Goal: Task Accomplishment & Management: Complete application form

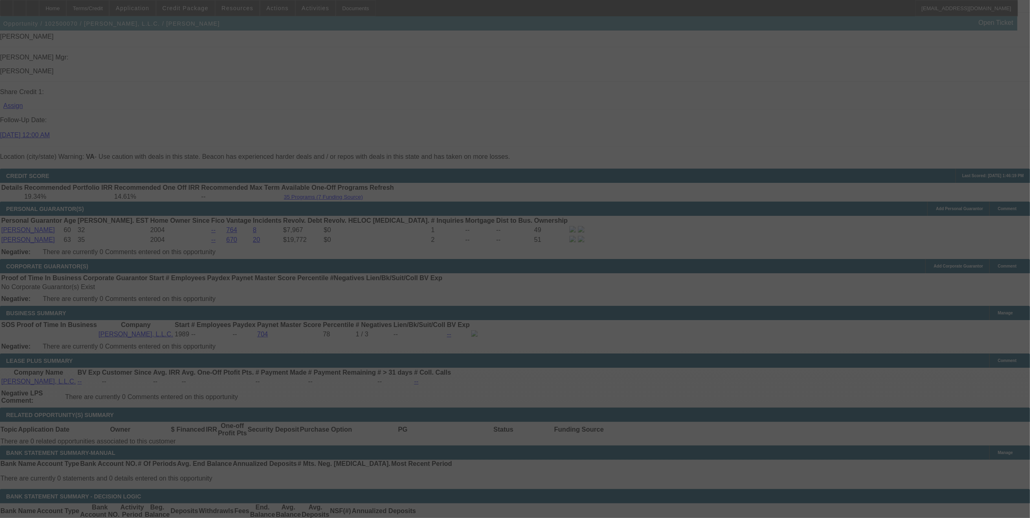
scroll to position [1173, 0]
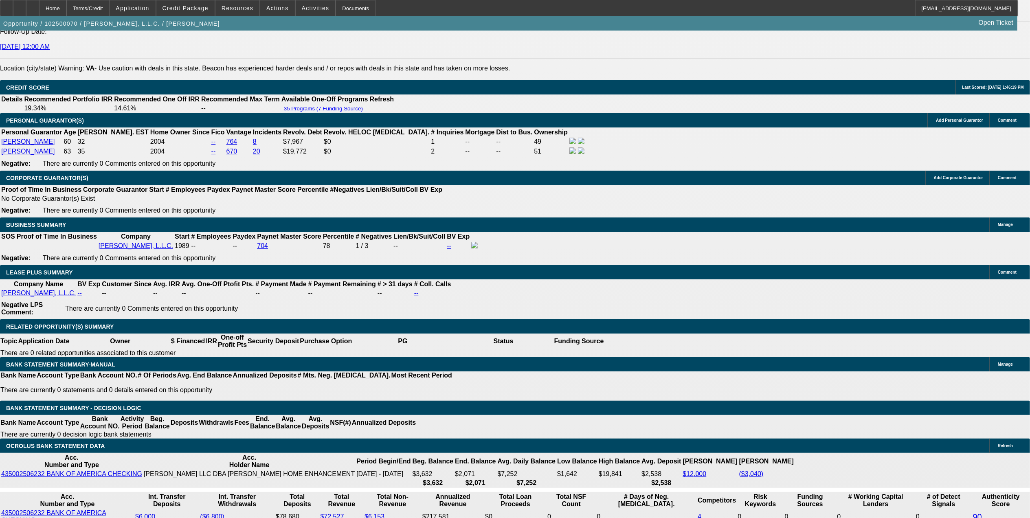
select select "0"
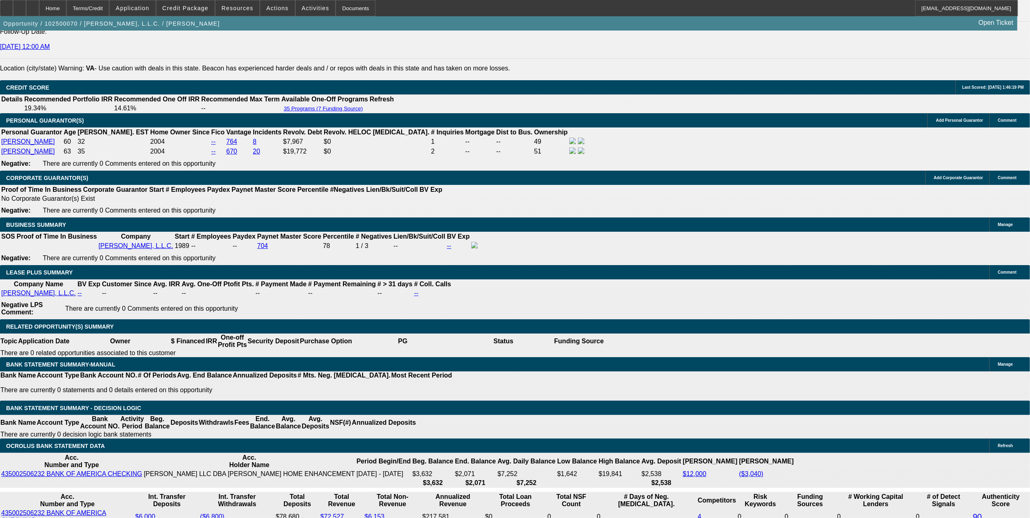
select select "0"
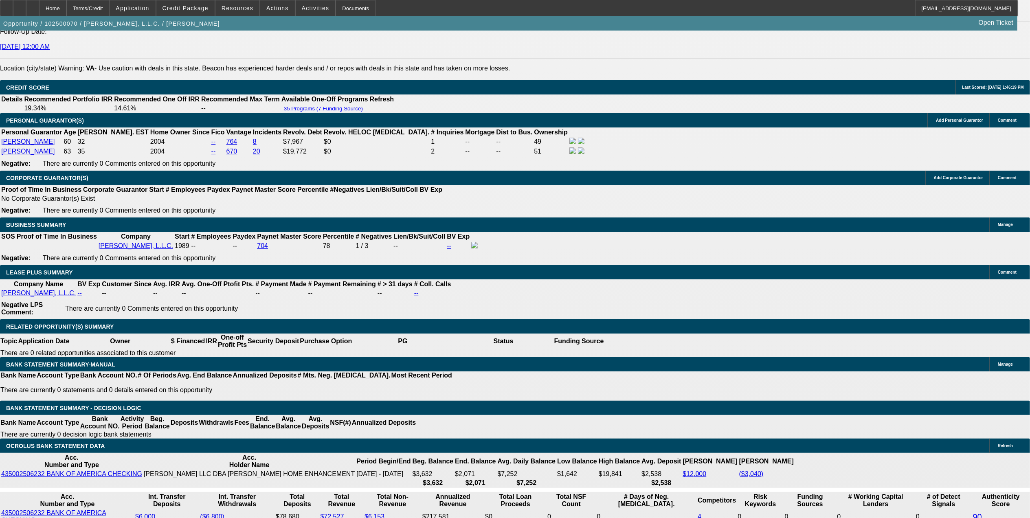
select select "0"
select select "1"
select select "3"
select select "6"
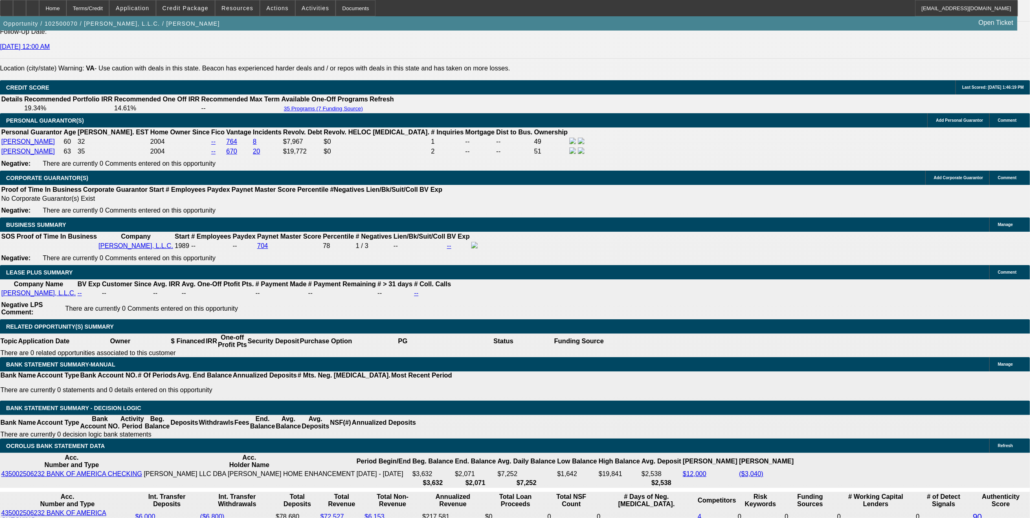
select select "1"
select select "3"
select select "6"
select select "1"
select select "3"
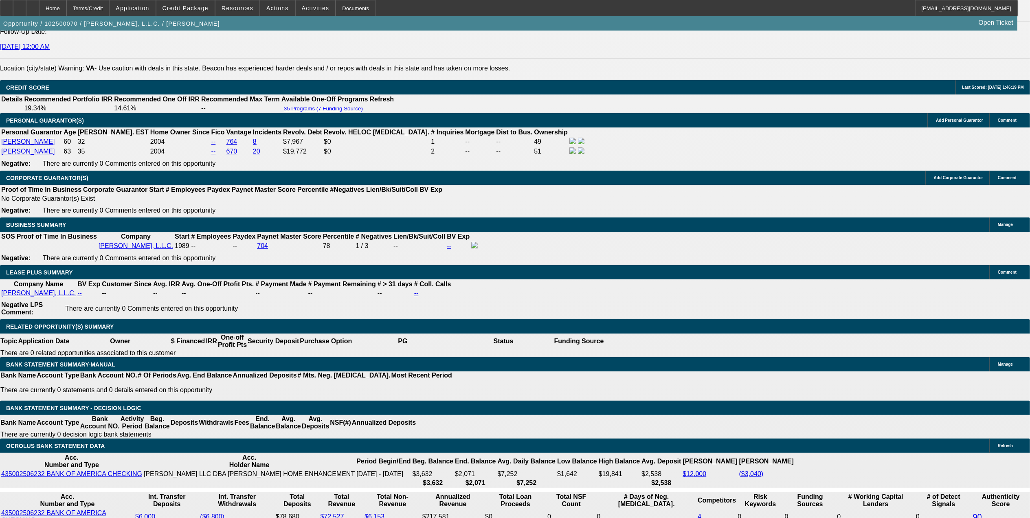
select select "6"
select select "1"
select select "3"
select select "6"
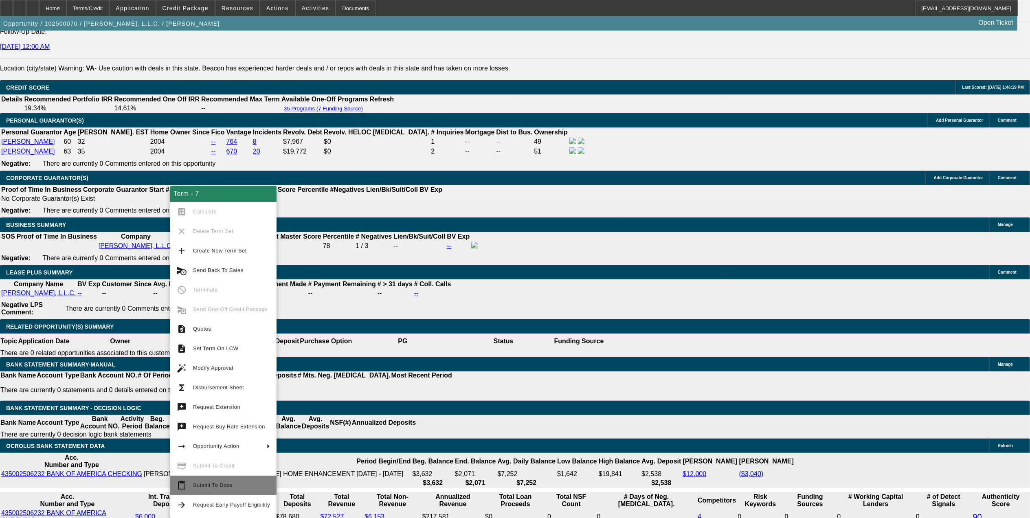
click at [210, 480] on button "content_paste Submit To Docs" at bounding box center [223, 485] width 106 height 20
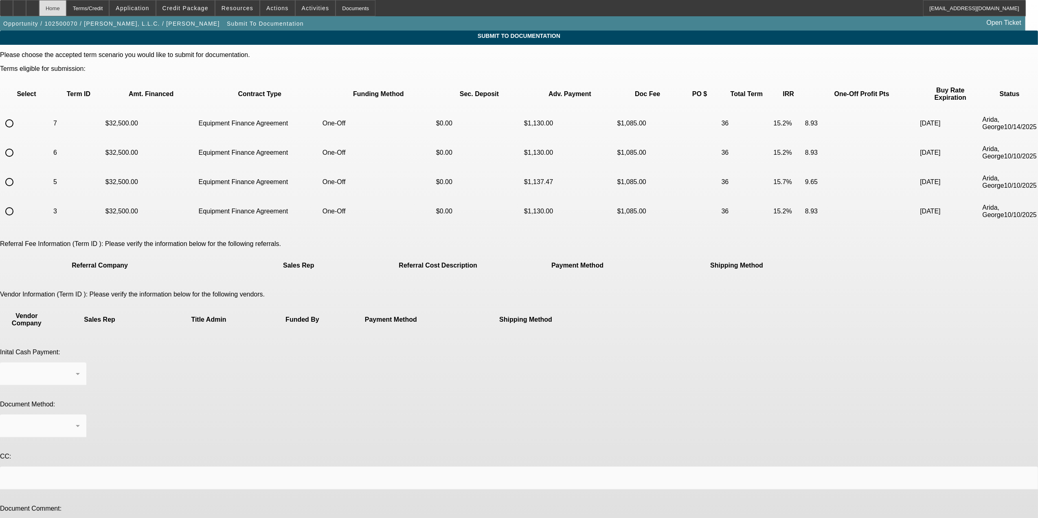
click at [64, 5] on div "Home" at bounding box center [52, 8] width 27 height 16
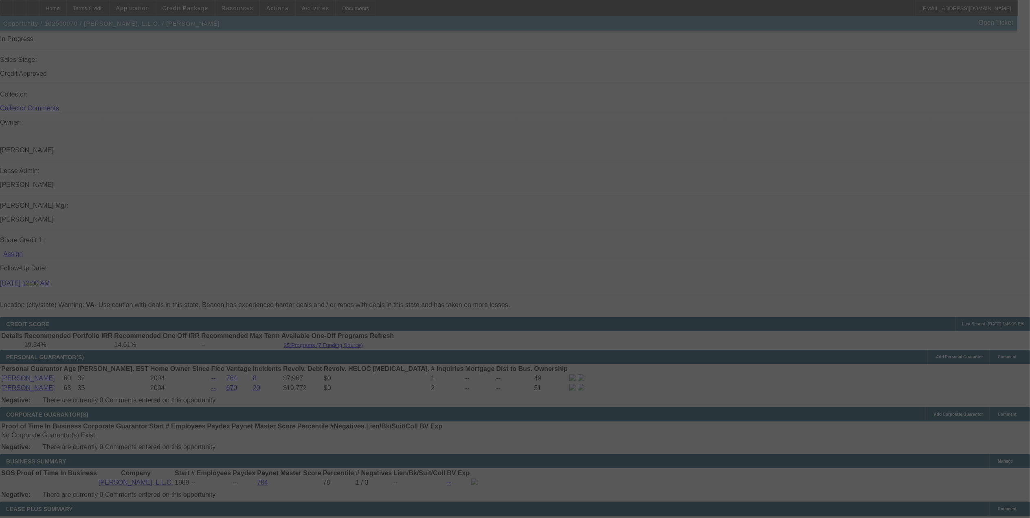
scroll to position [1030, 0]
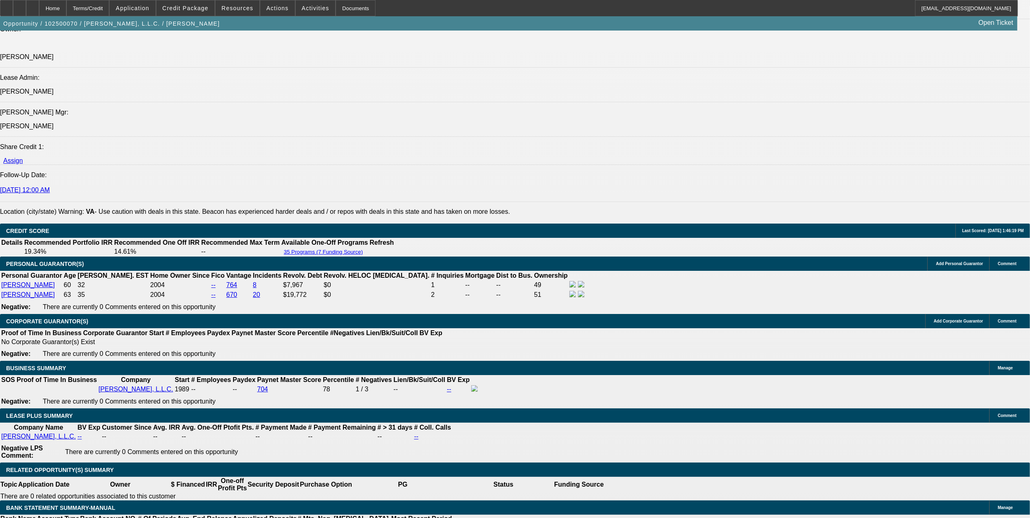
select select "0"
select select "3"
select select "0"
select select "6"
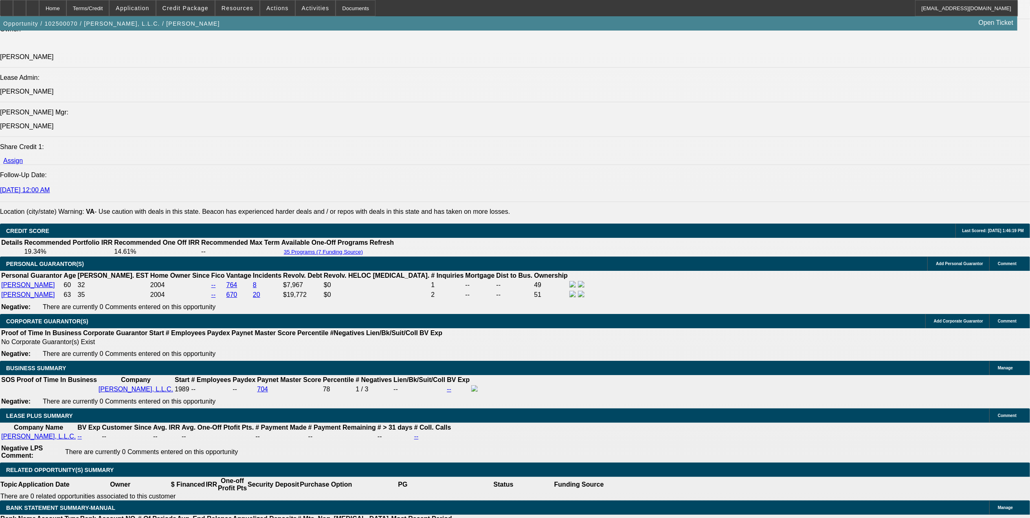
select select "0"
select select "3"
select select "0"
select select "6"
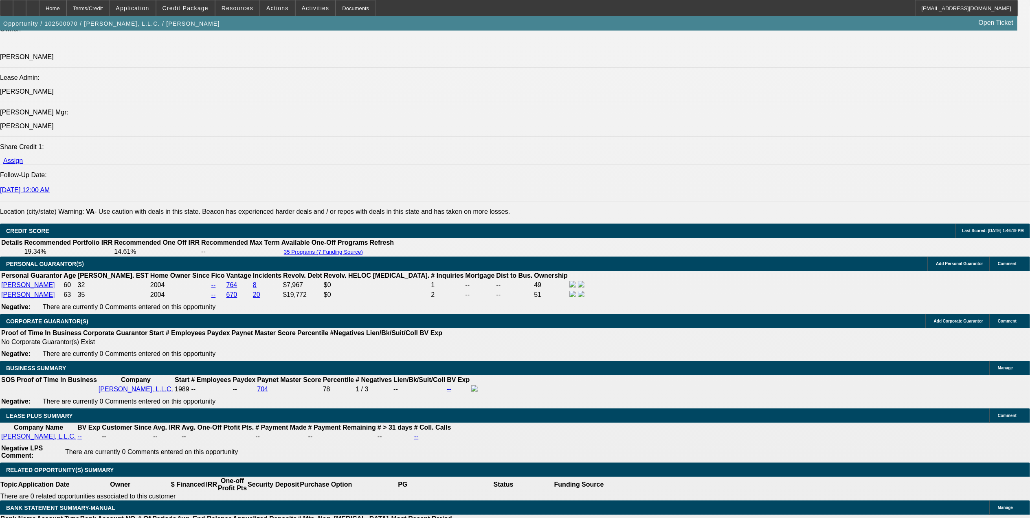
select select "0"
select select "3"
select select "0"
select select "6"
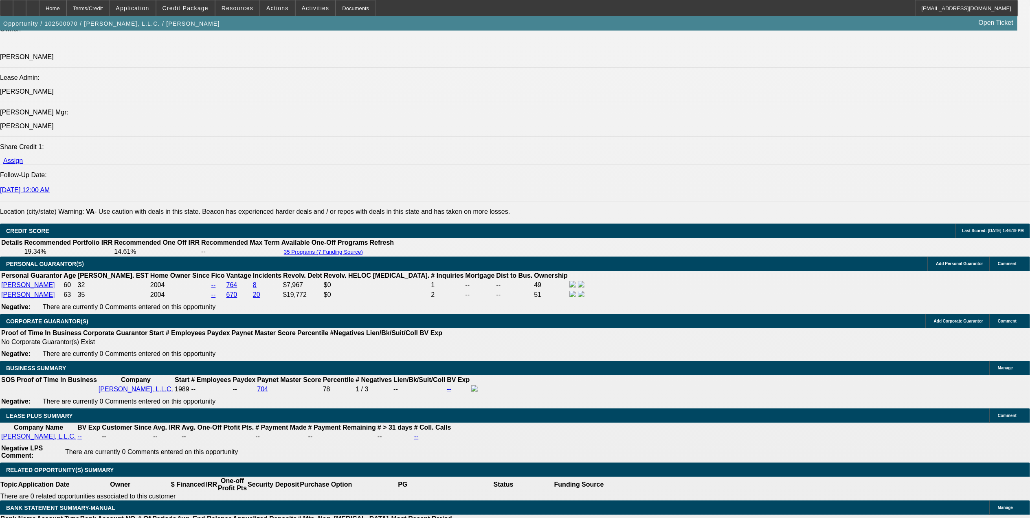
select select "0"
select select "3"
select select "0"
select select "6"
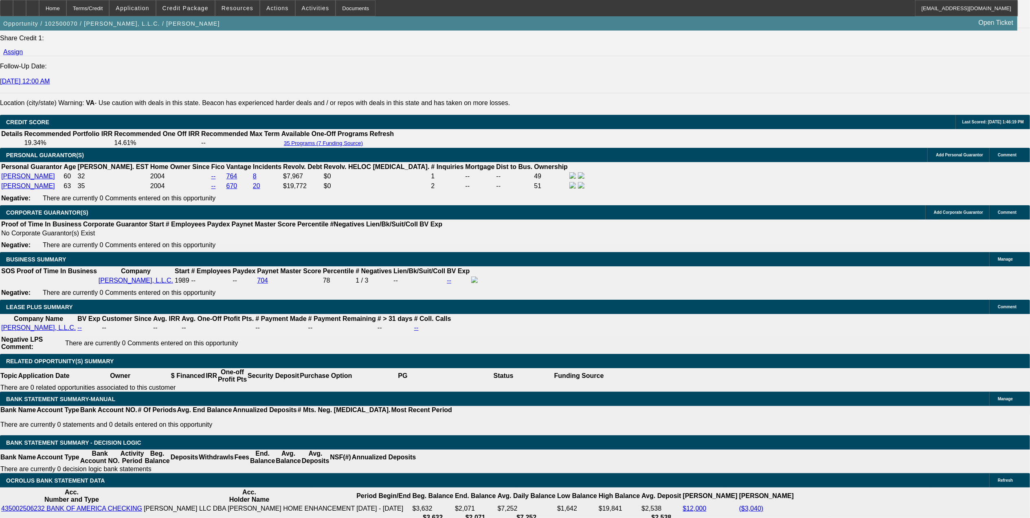
scroll to position [1175, 0]
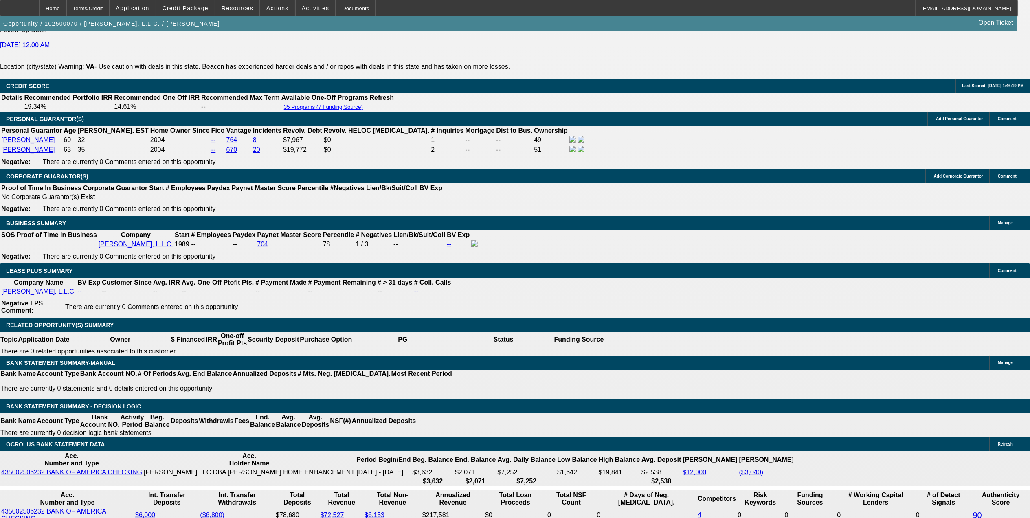
drag, startPoint x: 228, startPoint y: 383, endPoint x: 228, endPoint y: 416, distance: 33.4
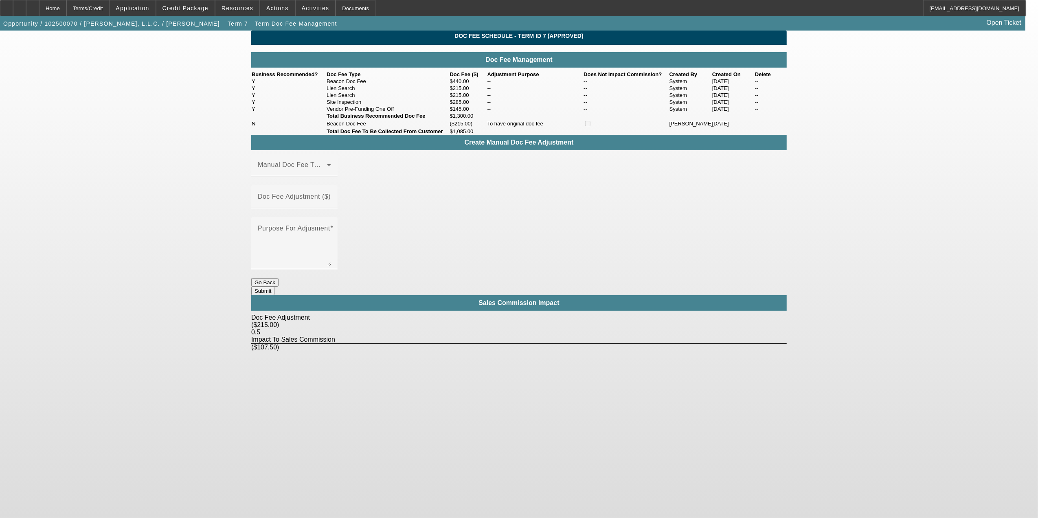
click at [278, 282] on button "Go Back" at bounding box center [264, 282] width 27 height 9
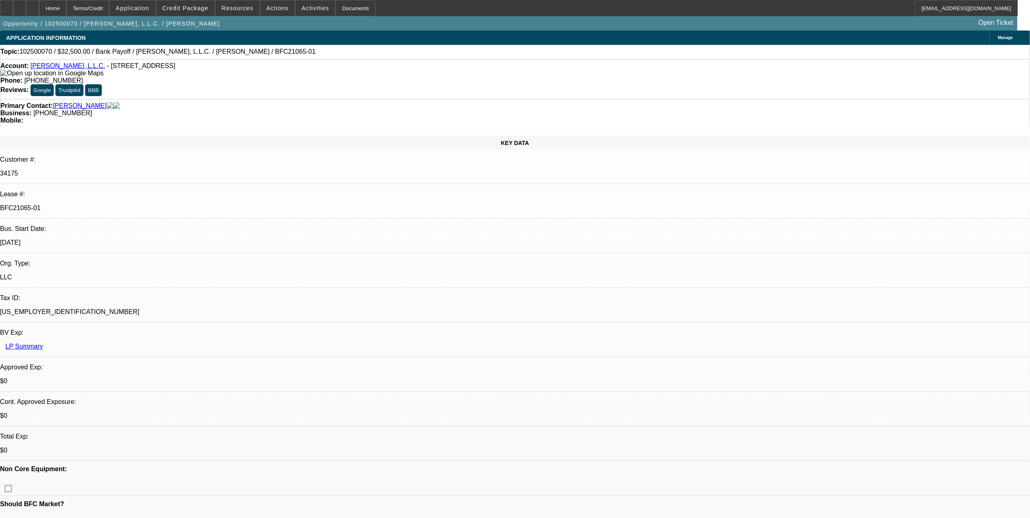
select select "0"
select select "3"
select select "0"
select select "6"
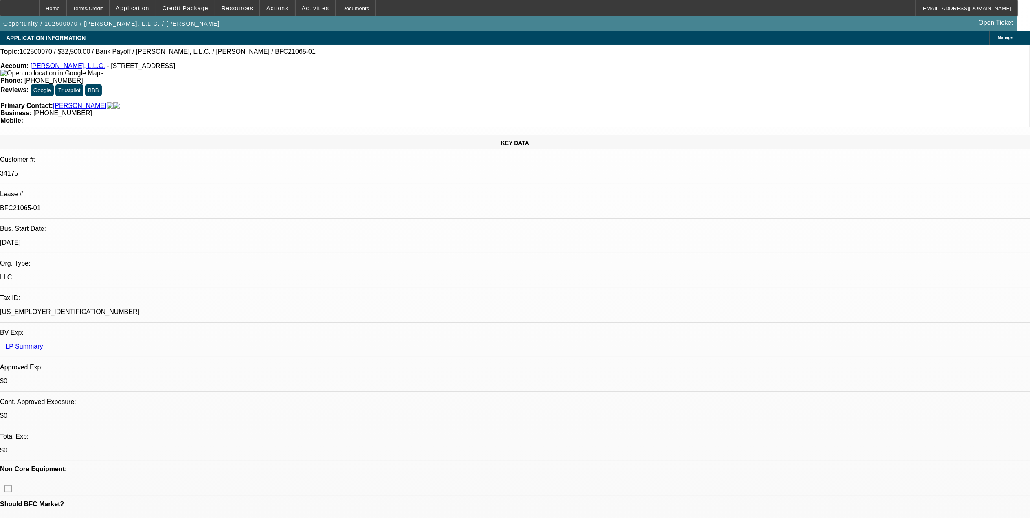
select select "0"
select select "3"
select select "0"
select select "6"
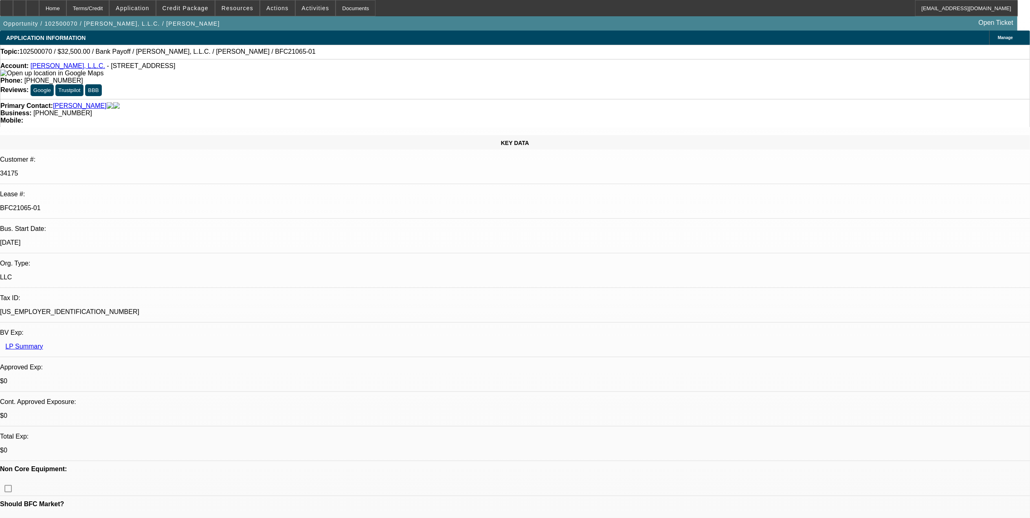
select select "0"
select select "3"
select select "0"
select select "6"
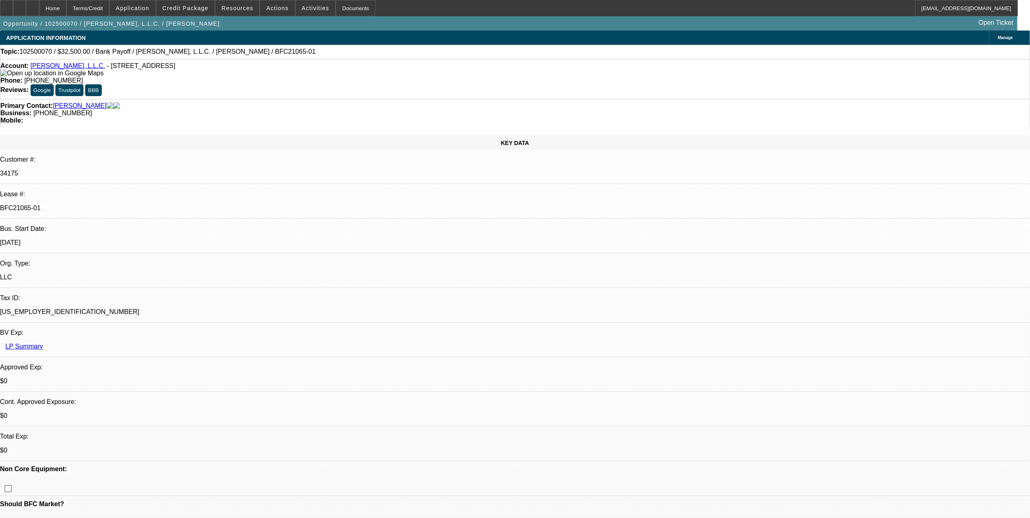
select select "0"
select select "3"
select select "0"
select select "6"
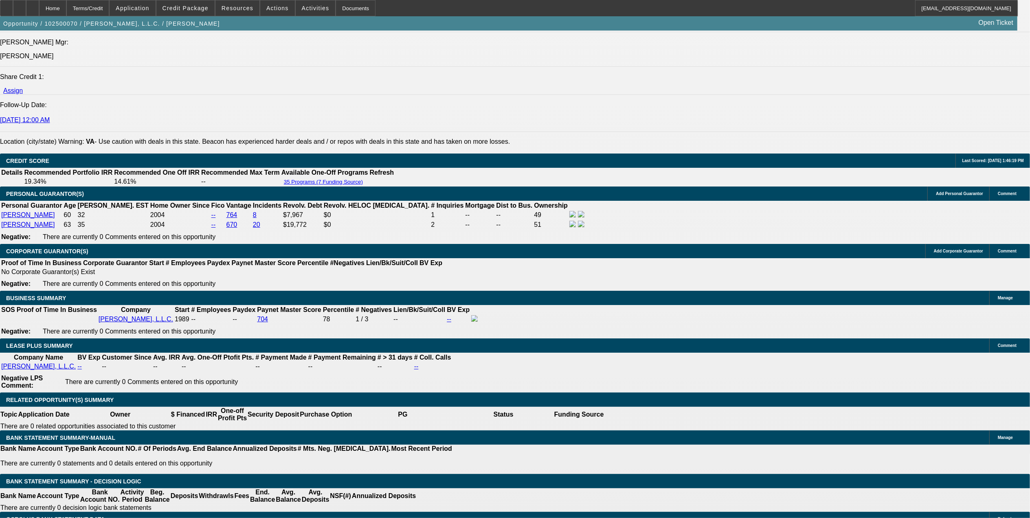
scroll to position [1194, 0]
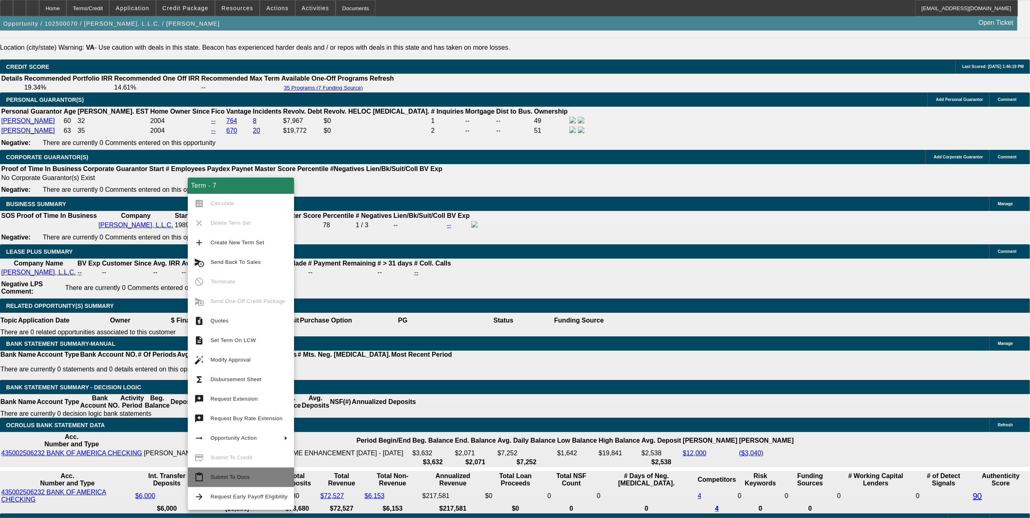
click at [246, 474] on span "Submit To Docs" at bounding box center [229, 477] width 39 height 6
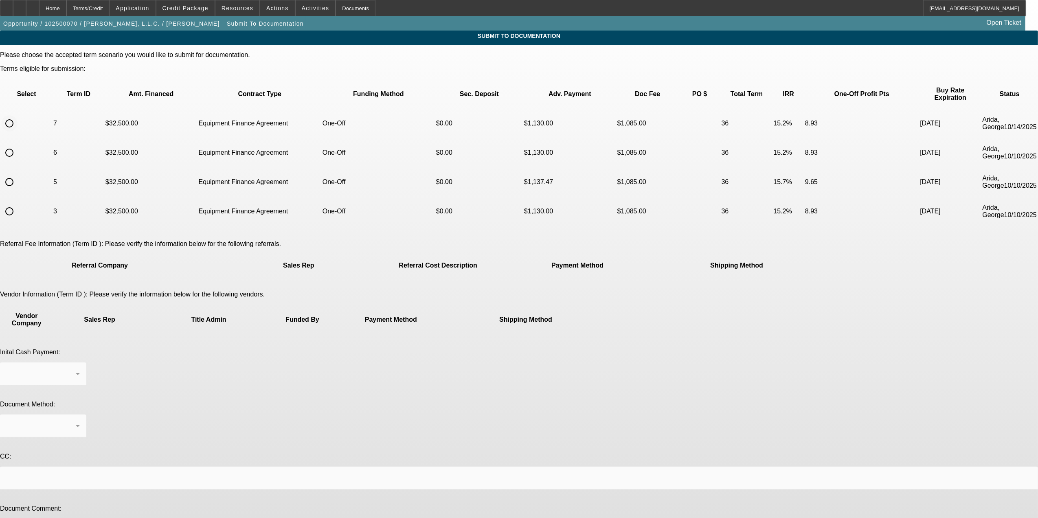
click at [18, 115] on input "radio" at bounding box center [9, 123] width 16 height 16
radio input "true"
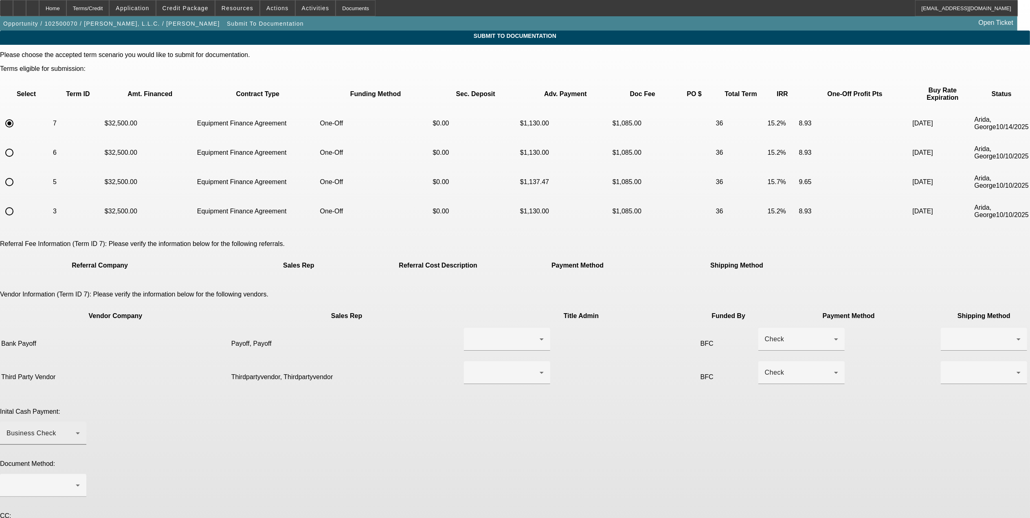
click at [464, 328] on div at bounding box center [507, 339] width 86 height 23
click at [478, 325] on span "Payoff, Payoff" at bounding box center [458, 321] width 43 height 10
click at [765, 334] on div "Check" at bounding box center [799, 339] width 69 height 10
click at [577, 316] on span "Check" at bounding box center [572, 321] width 20 height 10
click at [947, 334] on div at bounding box center [981, 339] width 69 height 10
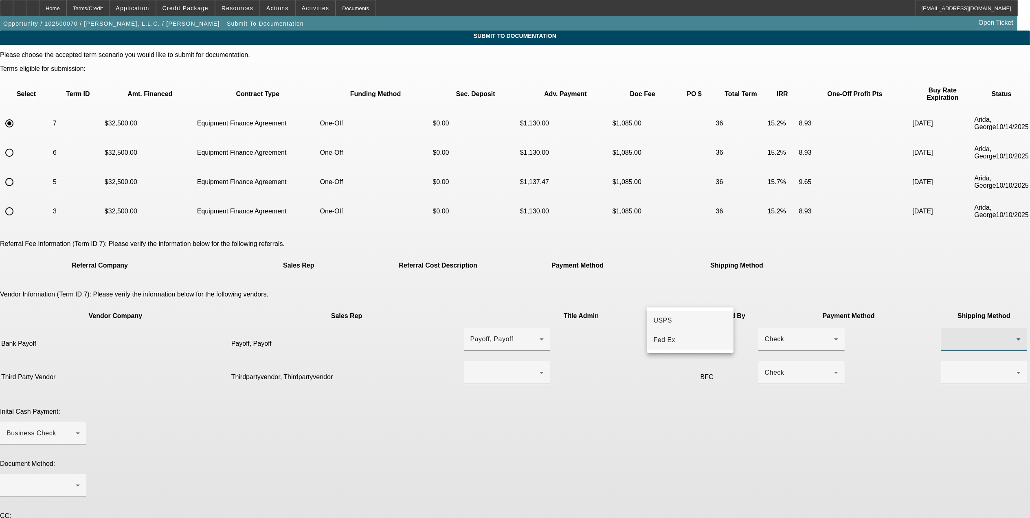
click at [652, 347] on mat-option "Fed Ex" at bounding box center [690, 340] width 86 height 20
click at [512, 361] on div at bounding box center [506, 372] width 73 height 23
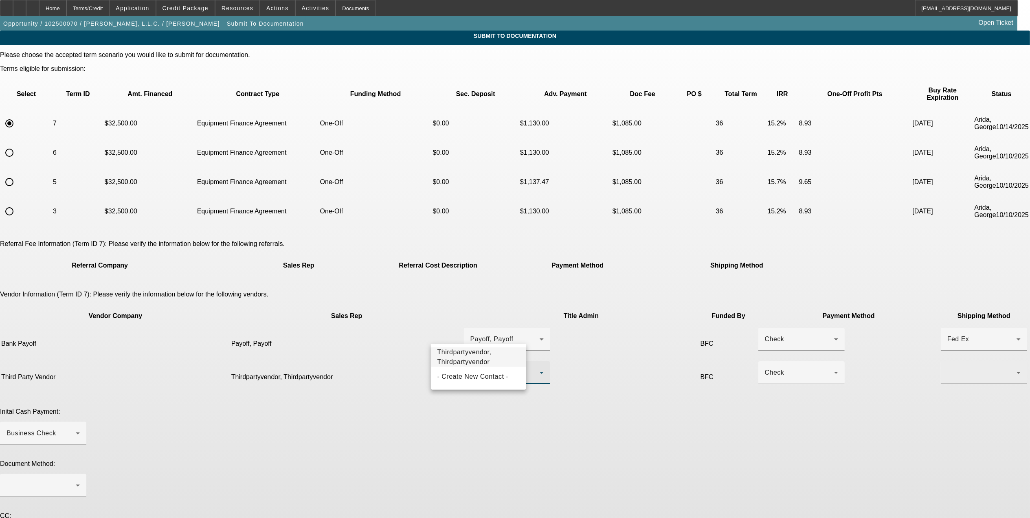
drag, startPoint x: 466, startPoint y: 354, endPoint x: 653, endPoint y: 342, distance: 187.2
click at [471, 352] on span "Thirdpartyvendor, Thirdpartyvendor" at bounding box center [478, 357] width 83 height 20
click at [765, 368] on div "Check" at bounding box center [799, 373] width 69 height 10
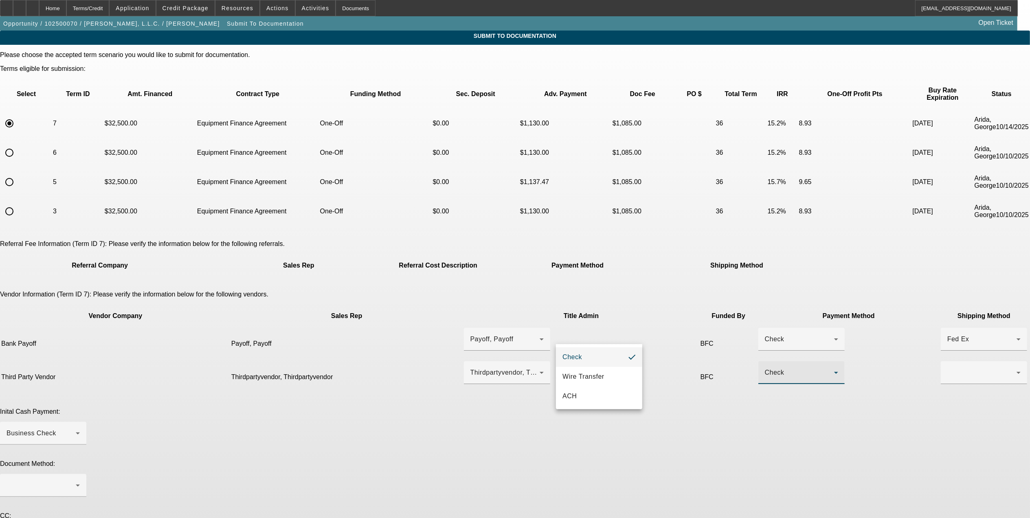
click at [585, 350] on mat-option "Check" at bounding box center [599, 357] width 86 height 20
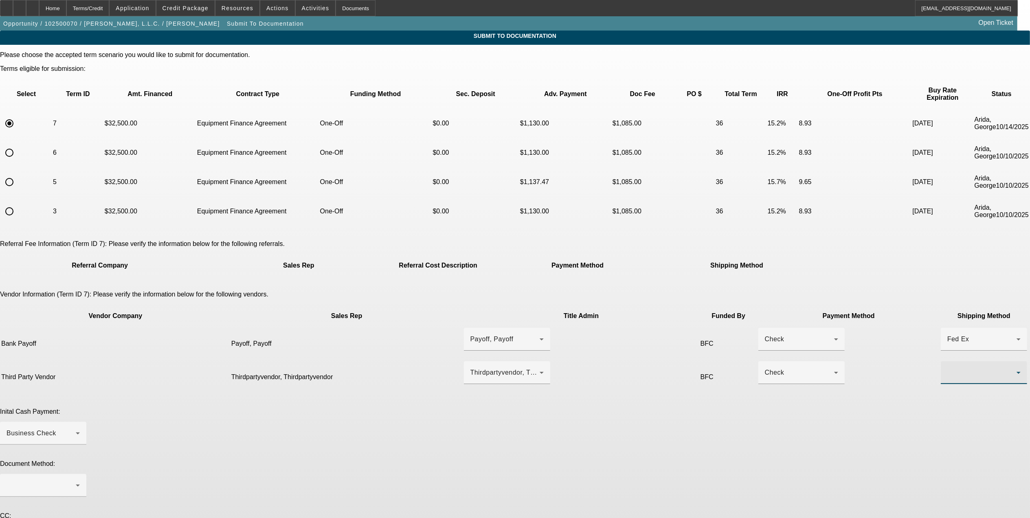
click at [947, 368] on div at bounding box center [981, 373] width 69 height 10
click at [679, 374] on mat-option "Fed Ex" at bounding box center [690, 377] width 86 height 20
click at [56, 429] on span "Business Check" at bounding box center [32, 432] width 50 height 7
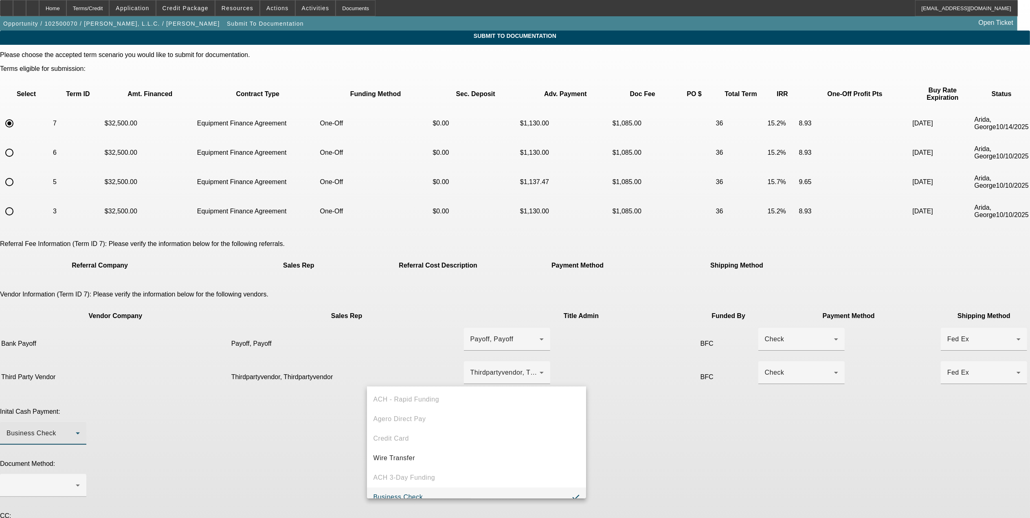
scroll to position [9, 0]
click at [412, 447] on span "Wire Transfer" at bounding box center [394, 450] width 42 height 10
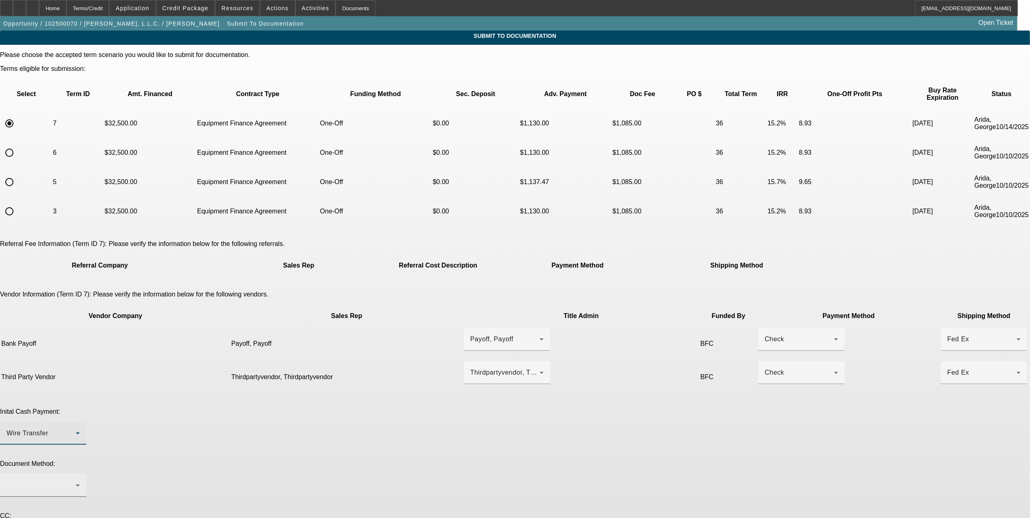
click at [80, 474] on div at bounding box center [43, 485] width 73 height 23
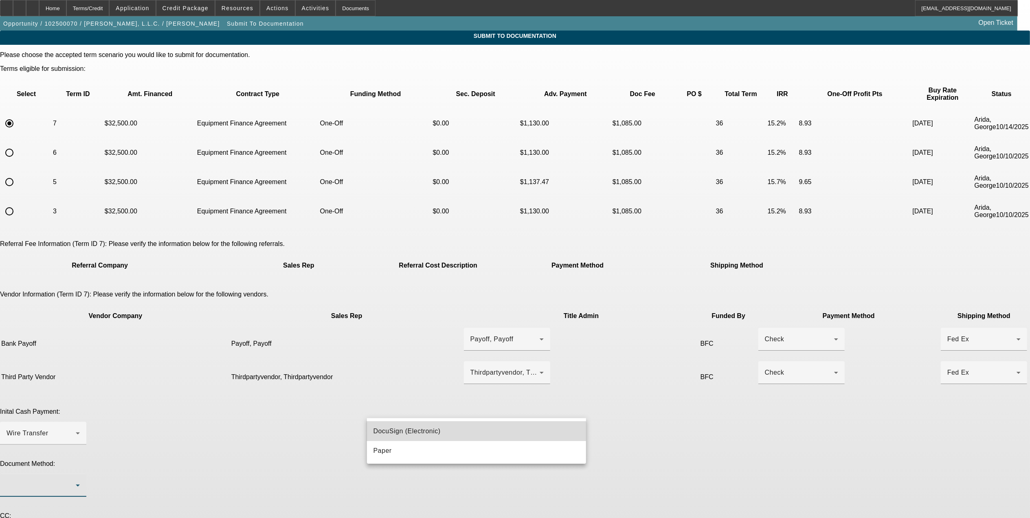
click at [393, 426] on span "DocuSign (Electronic)" at bounding box center [406, 431] width 67 height 10
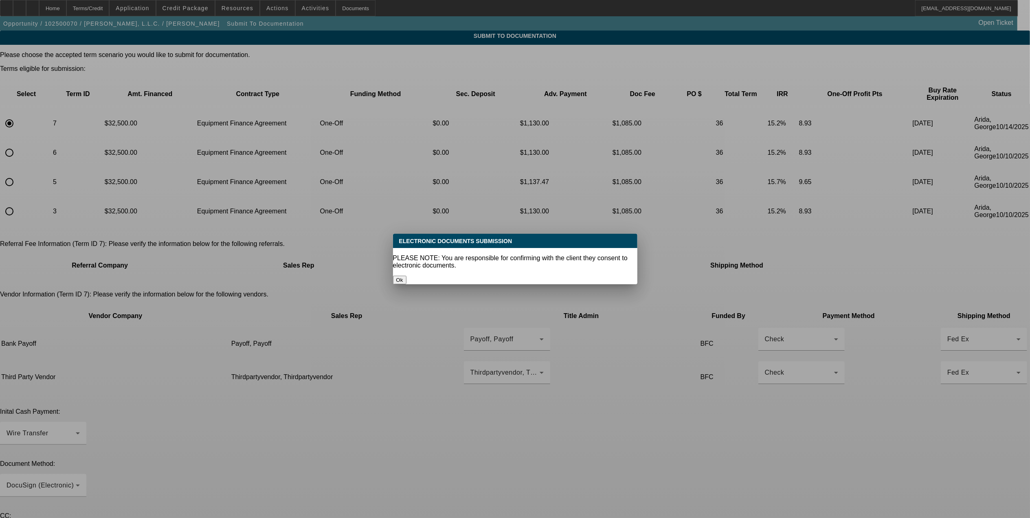
click at [406, 276] on button "Ok" at bounding box center [399, 280] width 13 height 9
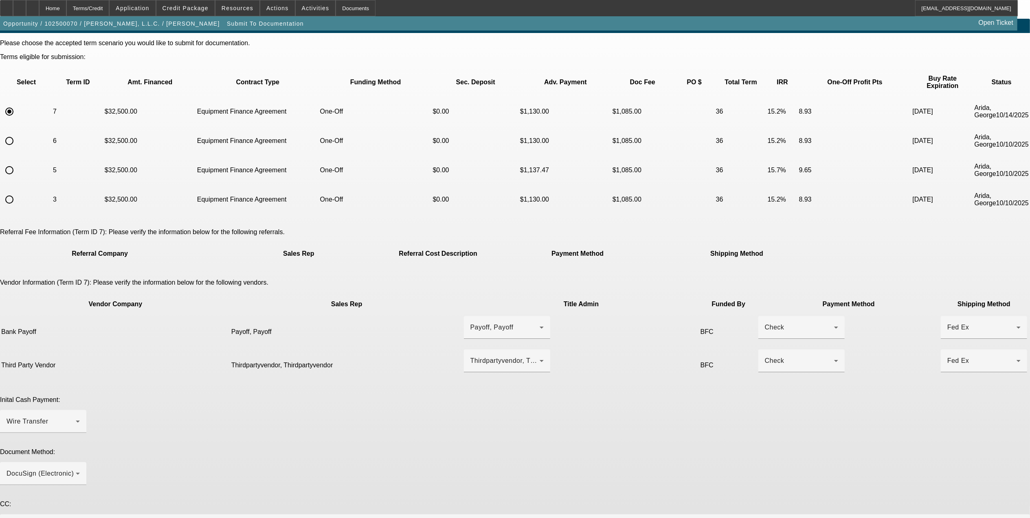
scroll to position [21, 0]
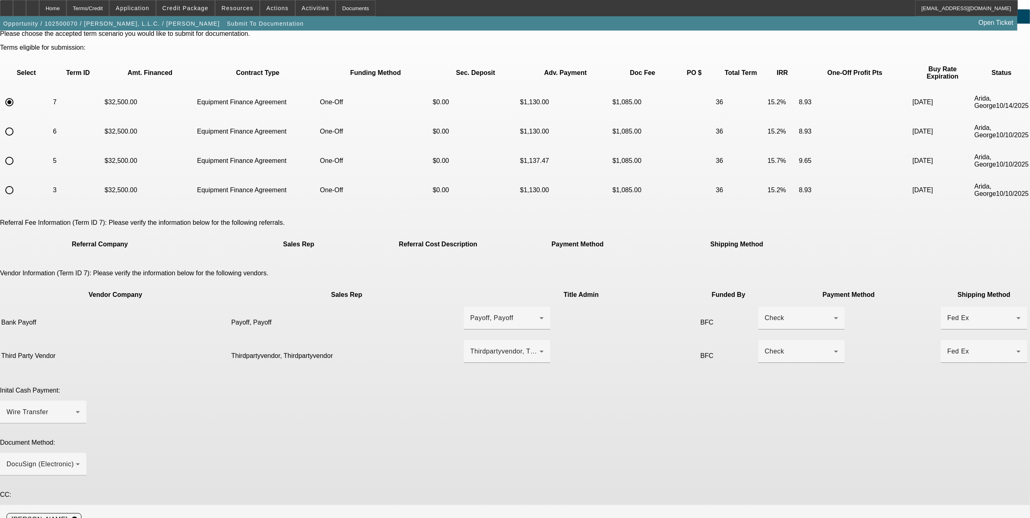
type textarea "2020 equipment has been approved. All else is same from previous docs submissio…"
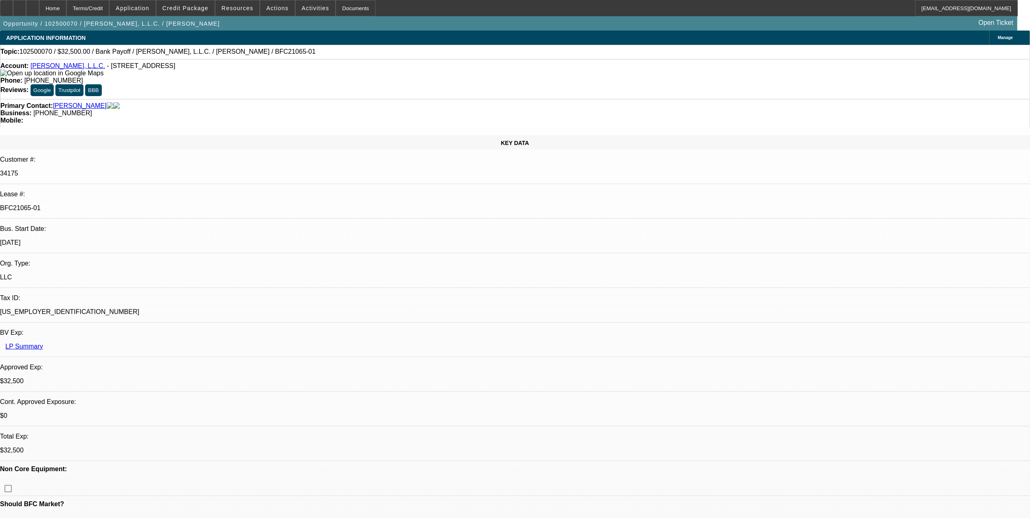
select select "0"
select select "3"
select select "0"
select select "6"
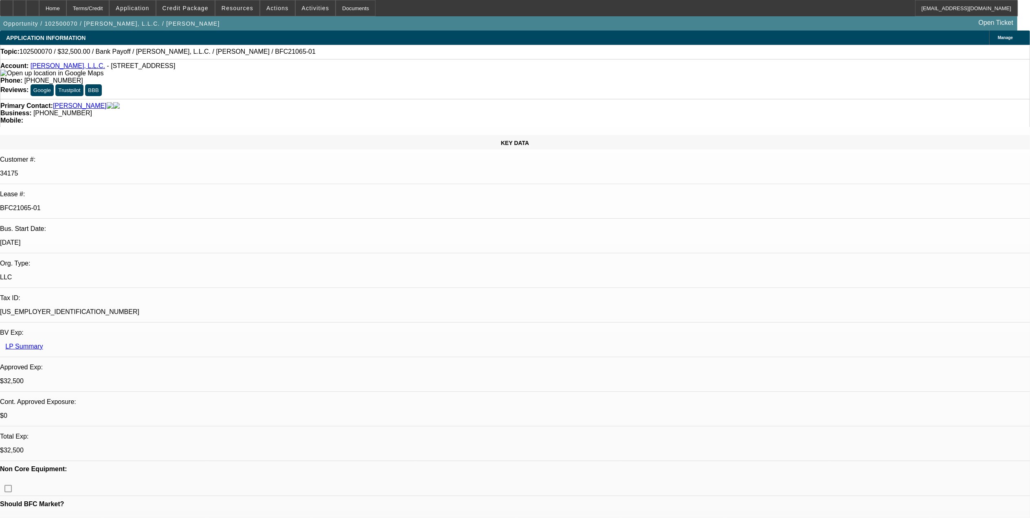
select select "0"
select select "3"
select select "0"
select select "6"
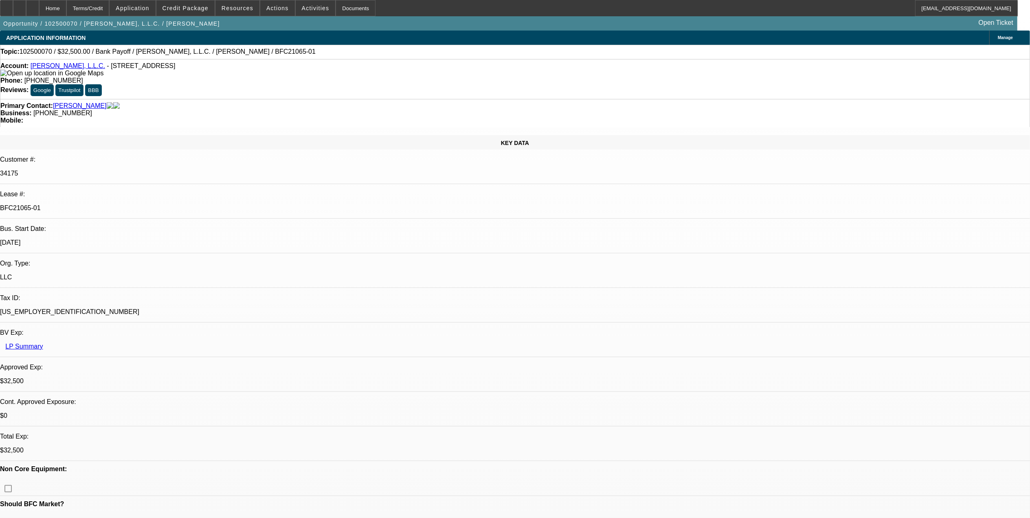
select select "0"
select select "3"
select select "0"
select select "6"
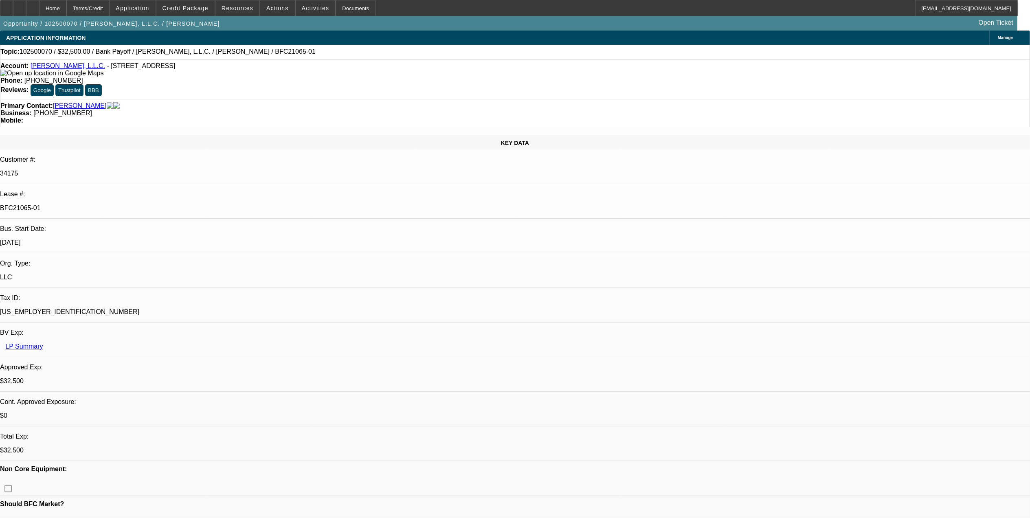
select select "0"
select select "3"
select select "0"
select select "6"
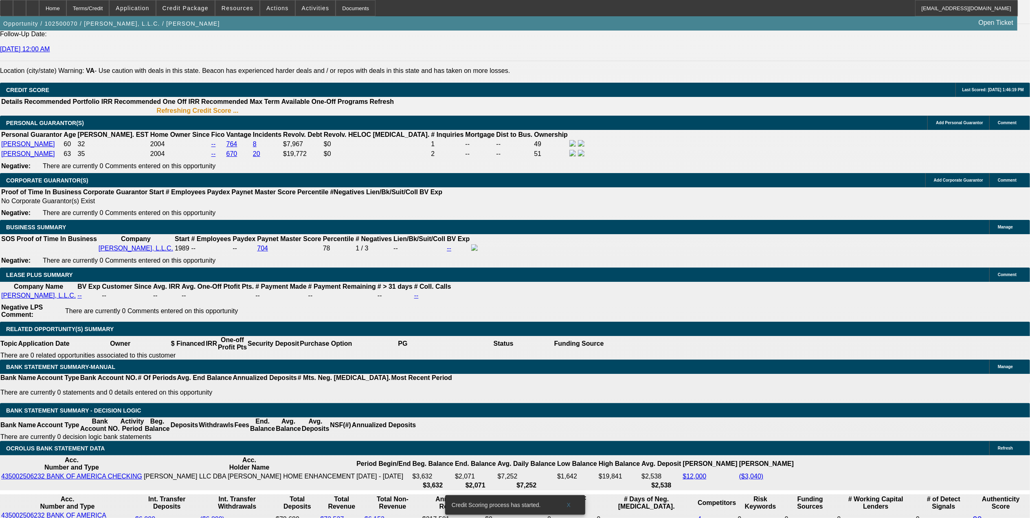
scroll to position [1047, 0]
